Goal: Information Seeking & Learning: Learn about a topic

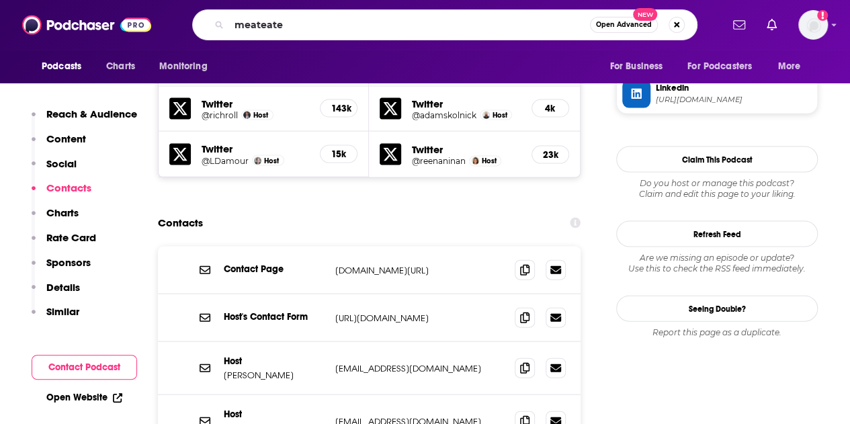
type input "meateater"
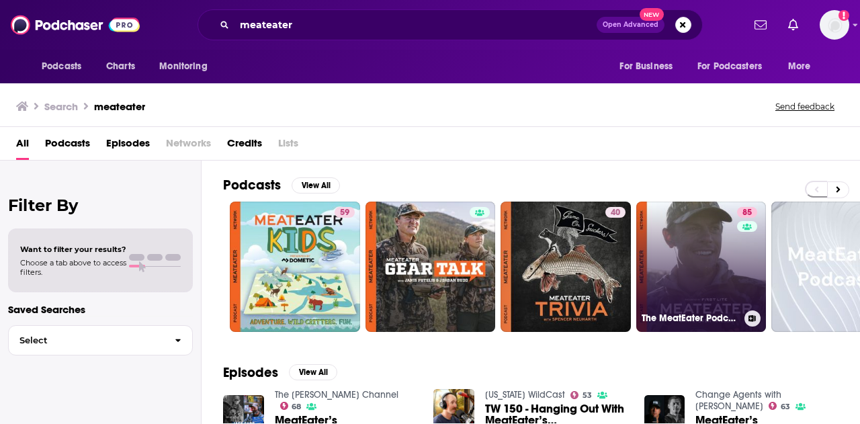
click at [717, 260] on link "85 The MeatEater Podcast" at bounding box center [701, 267] width 130 height 130
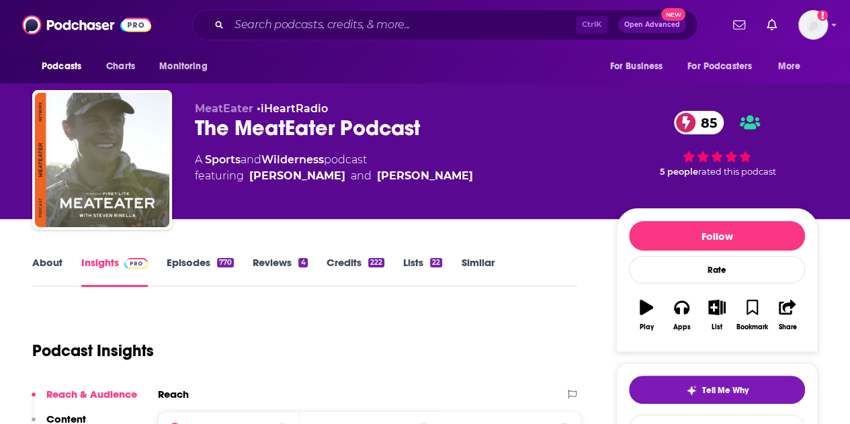
click at [32, 265] on link "About" at bounding box center [47, 271] width 30 height 31
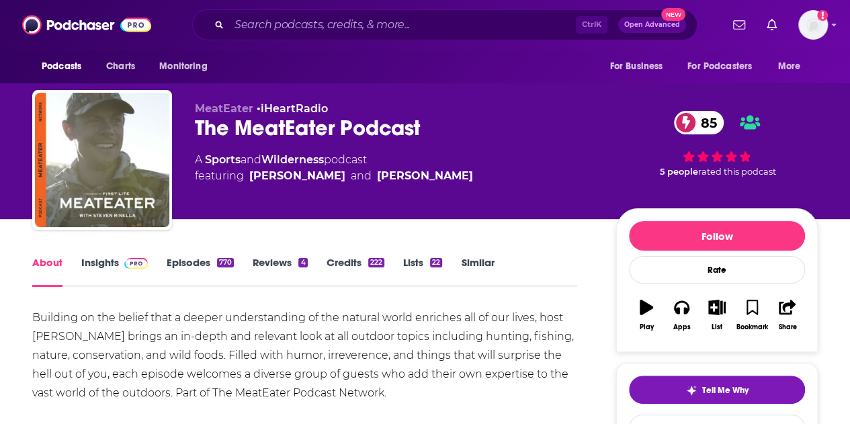
click at [89, 261] on link "Insights" at bounding box center [114, 271] width 67 height 31
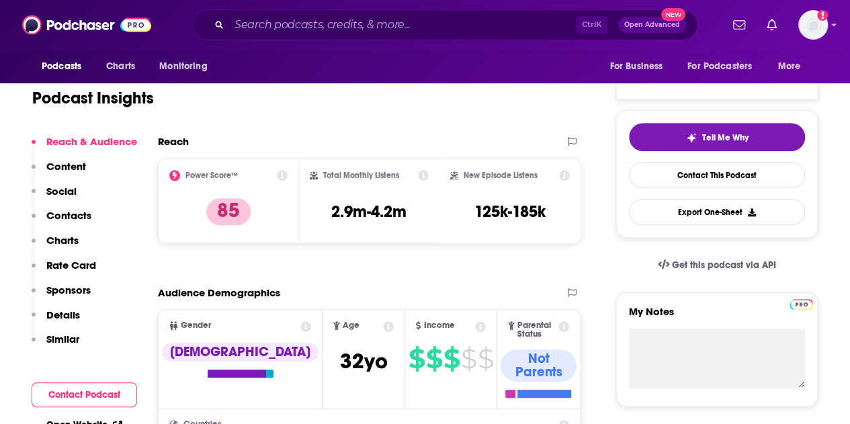
scroll to position [336, 0]
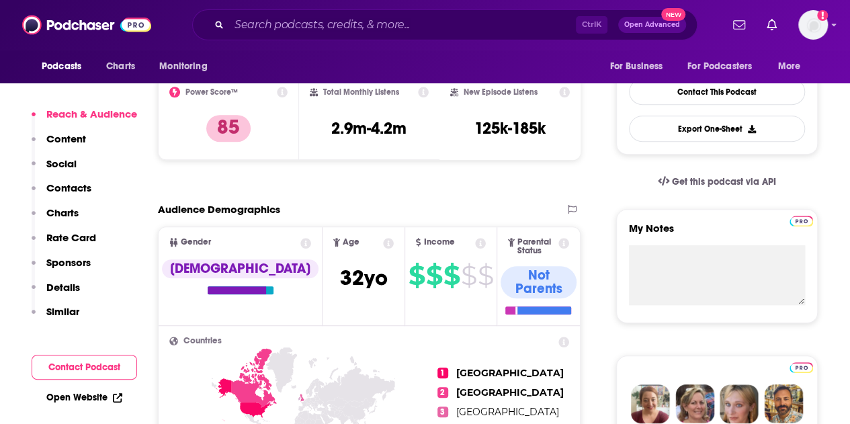
click at [62, 187] on p "Contacts" at bounding box center [68, 187] width 45 height 13
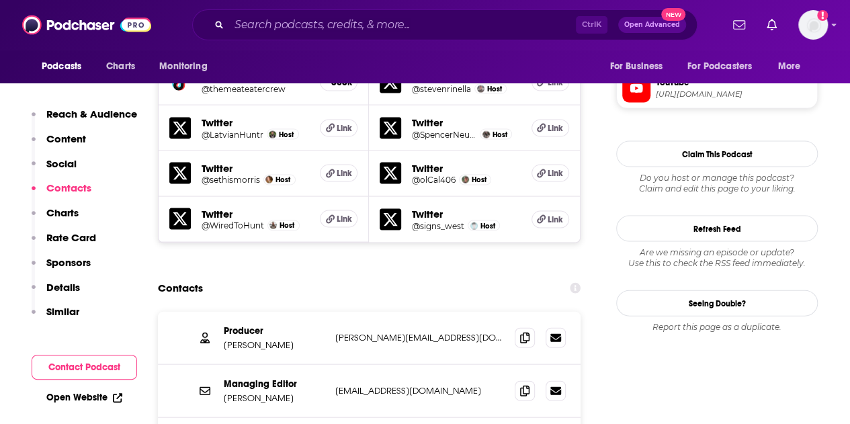
scroll to position [1310, 0]
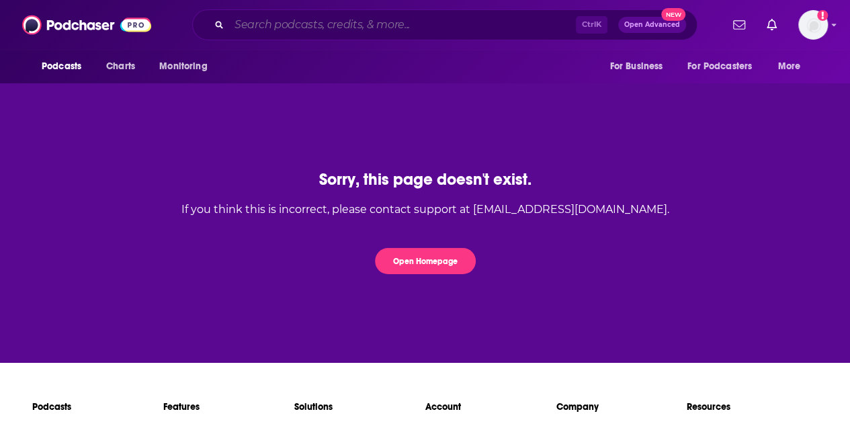
click at [302, 22] on input "Search podcasts, credits, & more..." at bounding box center [402, 24] width 347 height 21
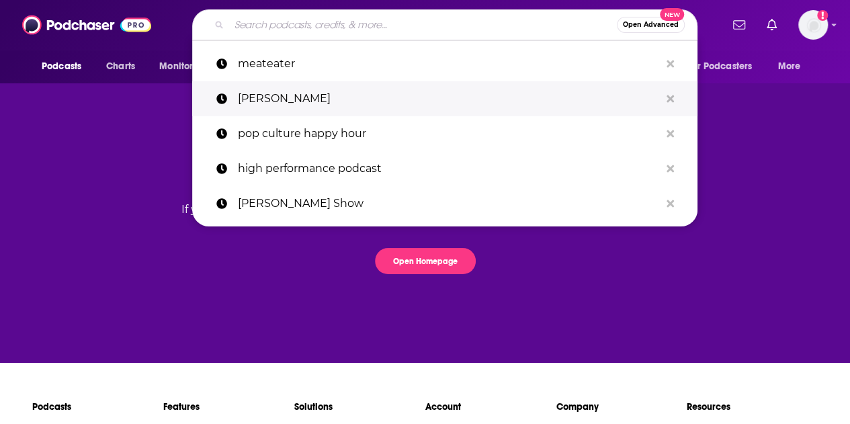
click at [278, 92] on p "[PERSON_NAME]" at bounding box center [449, 98] width 422 height 35
type input "[PERSON_NAME]"
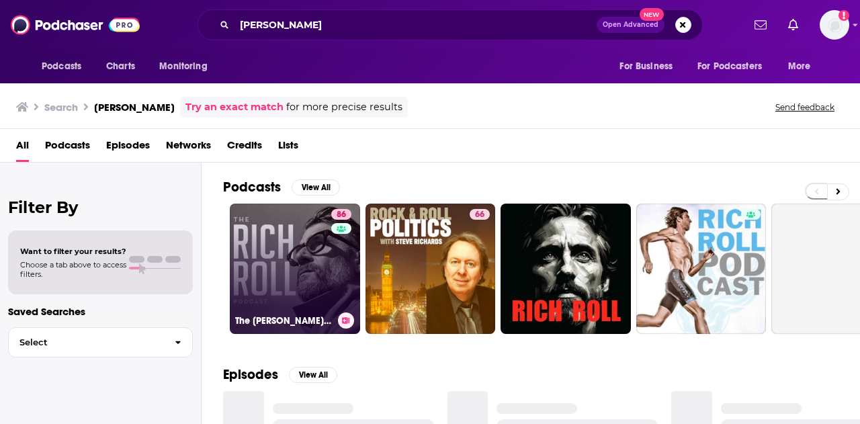
click at [285, 256] on link "86 The Rich Roll Podcast" at bounding box center [295, 269] width 130 height 130
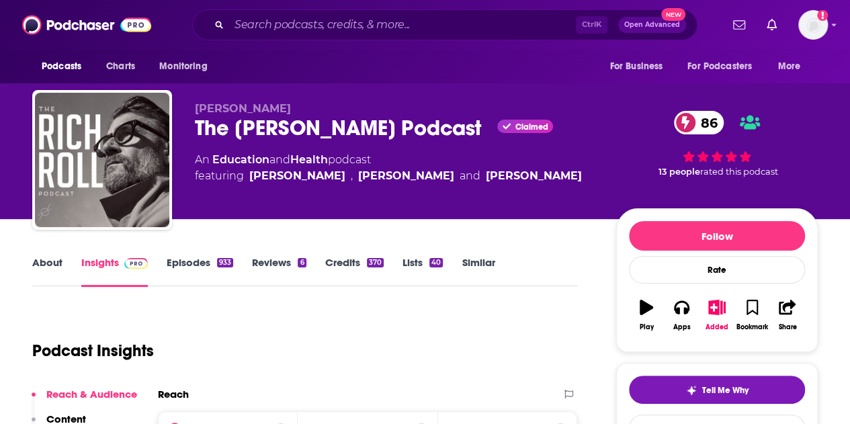
click at [50, 265] on link "About" at bounding box center [47, 271] width 30 height 31
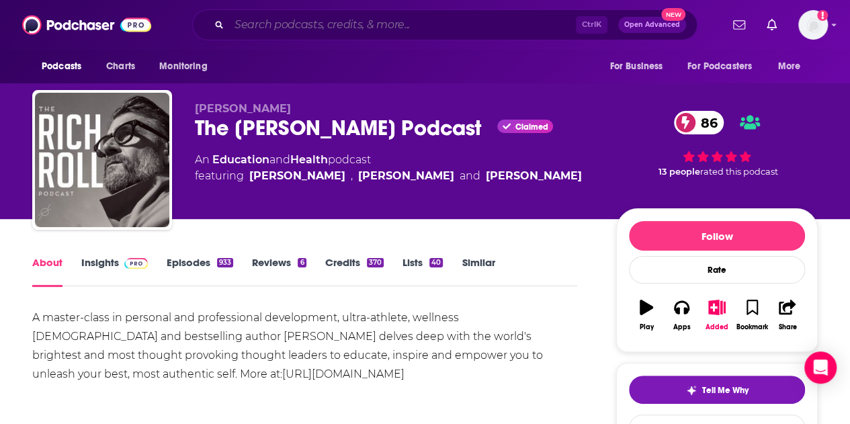
click at [330, 14] on input "Search podcasts, credits, & more..." at bounding box center [402, 24] width 347 height 21
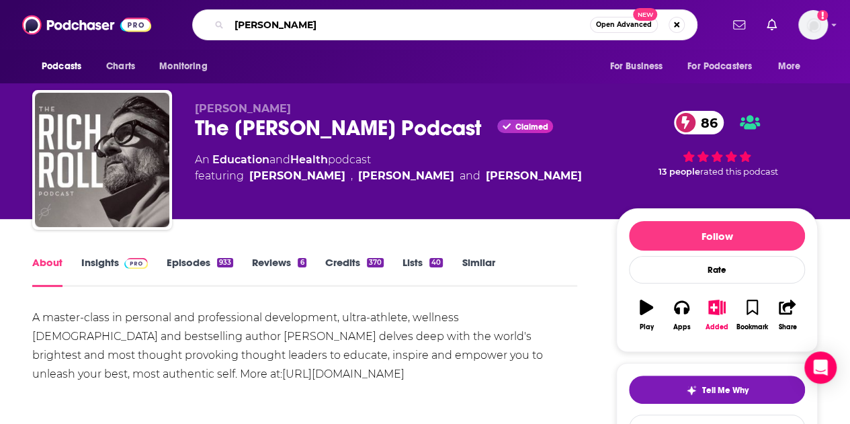
type input "ben dhapior"
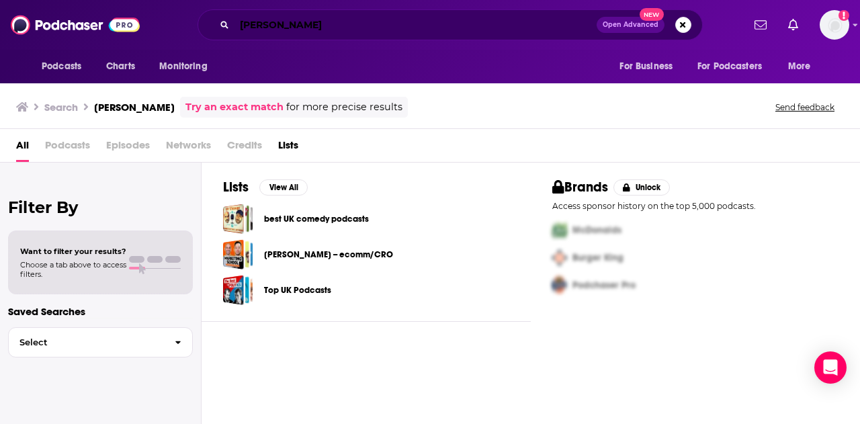
click at [343, 19] on input "ben dhapior" at bounding box center [415, 24] width 362 height 21
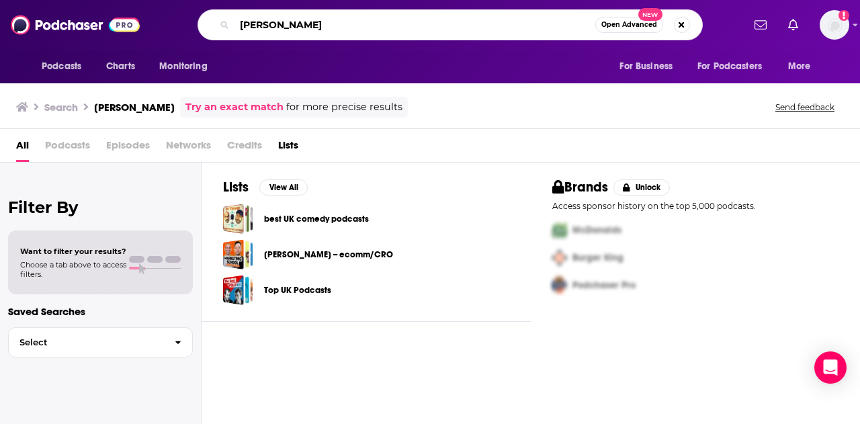
type input "ben shapiro"
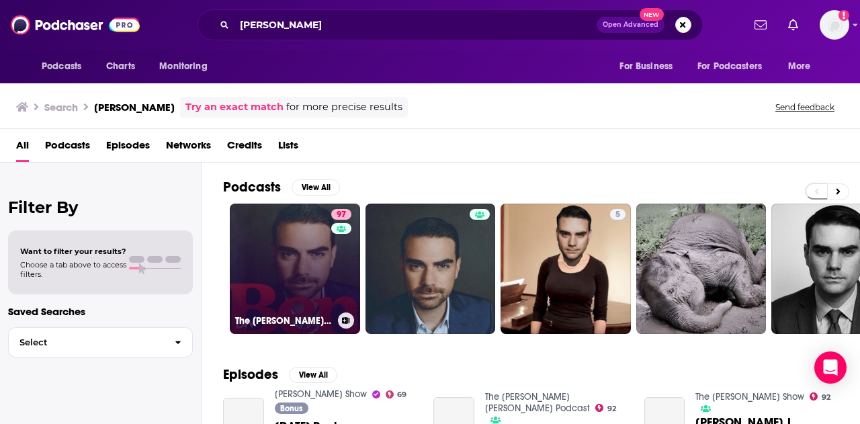
click at [306, 271] on link "97 The Ben Shapiro Show" at bounding box center [295, 269] width 130 height 130
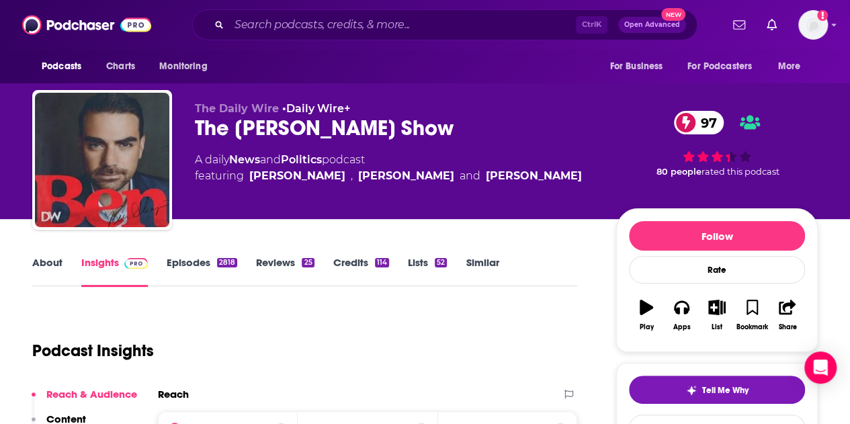
click at [56, 259] on link "About" at bounding box center [47, 271] width 30 height 31
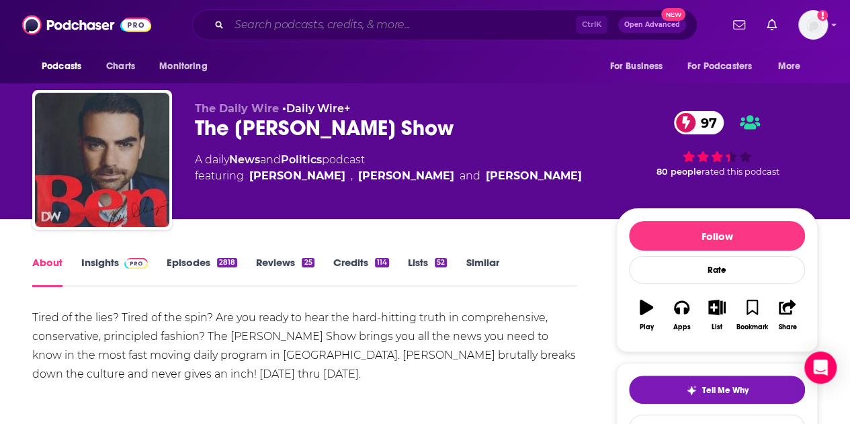
click at [340, 30] on input "Search podcasts, credits, & more..." at bounding box center [402, 24] width 347 height 21
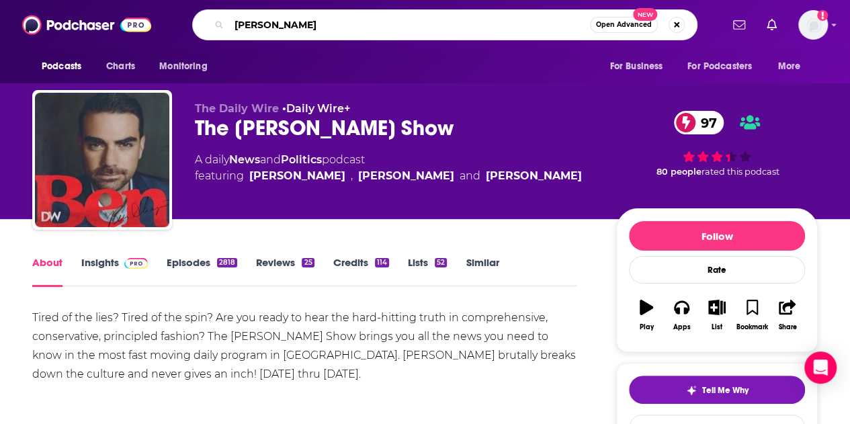
type input "ezra klein"
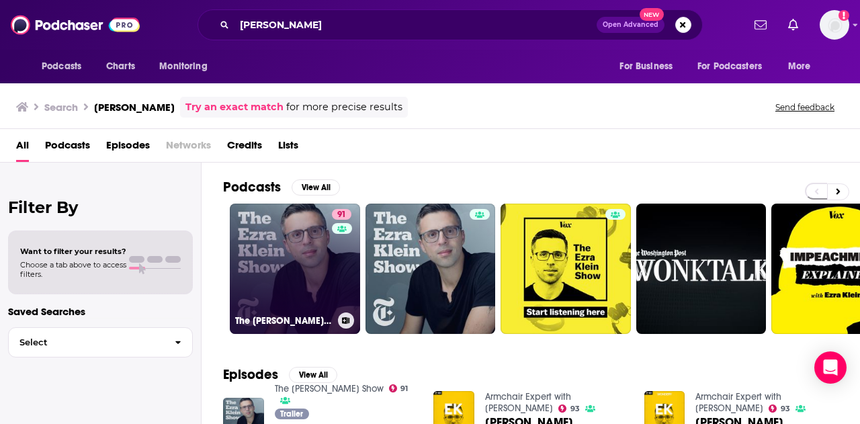
click at [301, 251] on link "91 The Ezra Klein Show" at bounding box center [295, 269] width 130 height 130
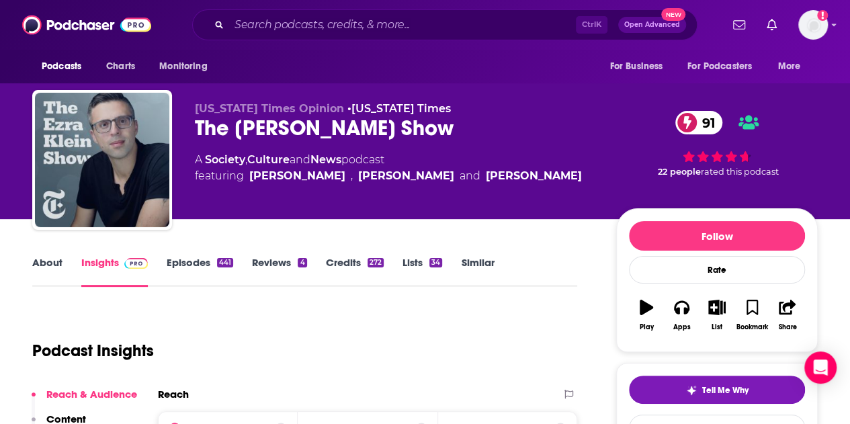
click at [183, 263] on link "Episodes 441" at bounding box center [200, 271] width 67 height 31
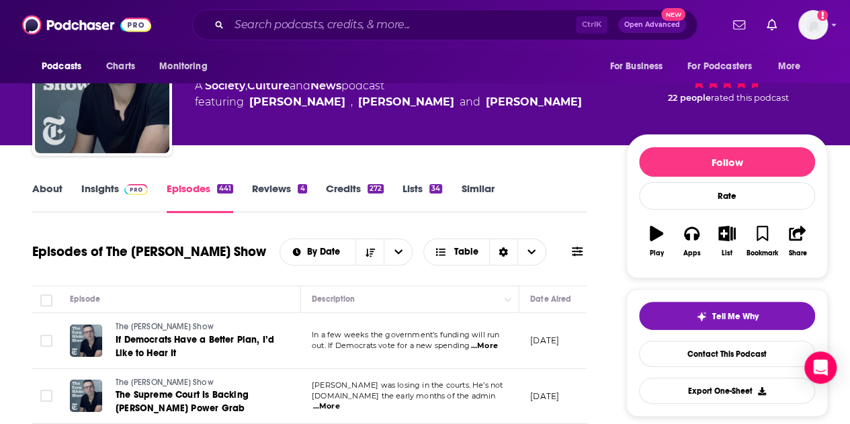
scroll to position [269, 0]
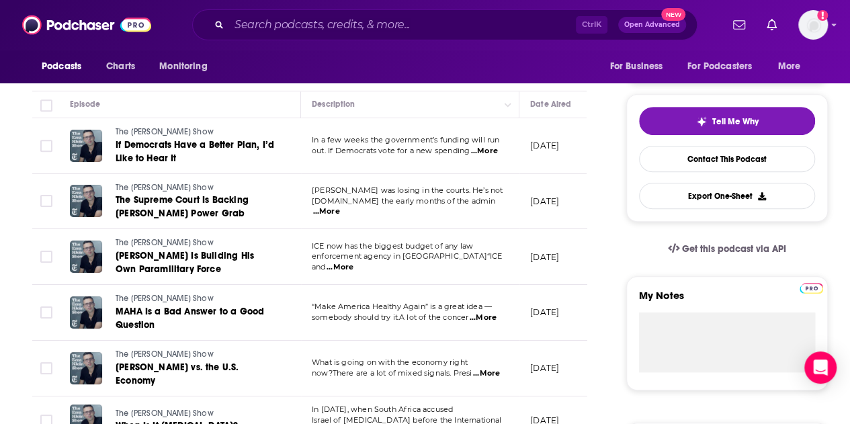
click at [340, 206] on span "...More" at bounding box center [326, 211] width 27 height 11
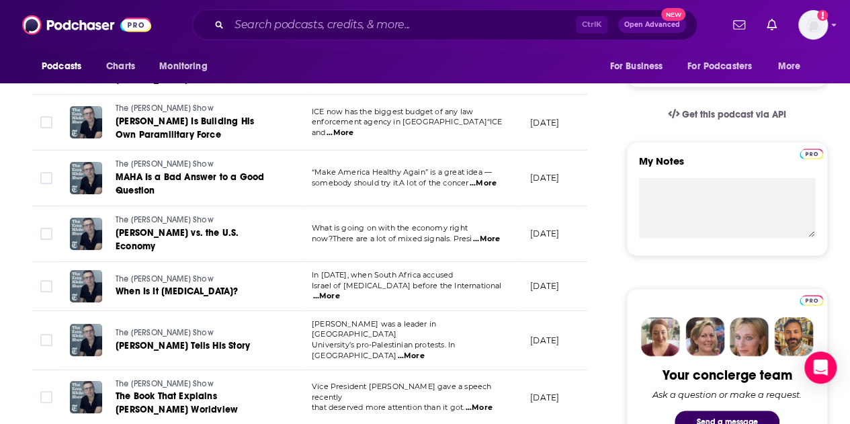
scroll to position [537, 0]
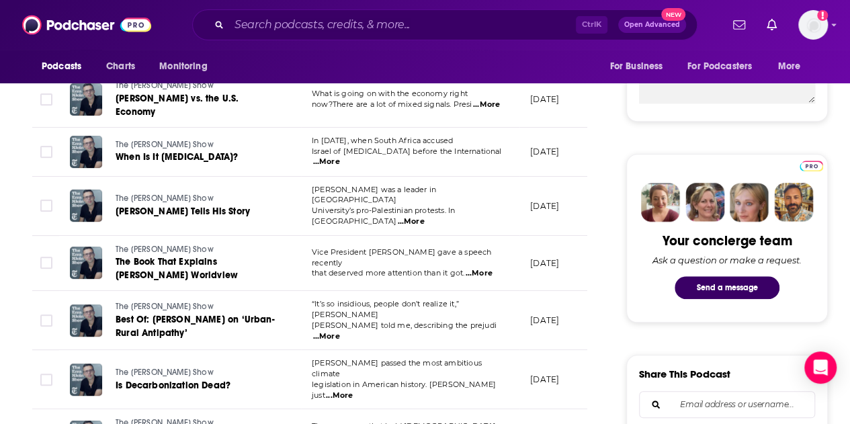
click at [340, 331] on span "...More" at bounding box center [326, 336] width 27 height 11
click at [271, 63] on div "Podcasts Charts Monitoring For Business For Podcasters More" at bounding box center [425, 67] width 850 height 34
click at [324, 25] on input "Search podcasts, credits, & more..." at bounding box center [402, 24] width 347 height 21
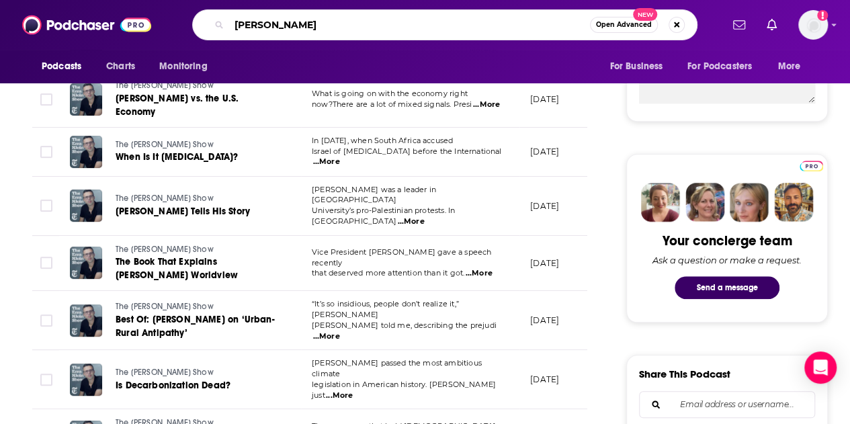
type input "maggie lange"
